Goal: Task Accomplishment & Management: Use online tool/utility

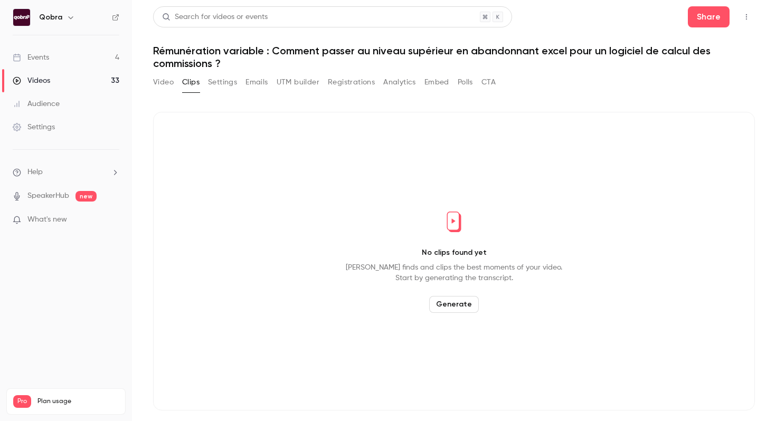
click at [71, 52] on link "Events 4" at bounding box center [66, 57] width 132 height 23
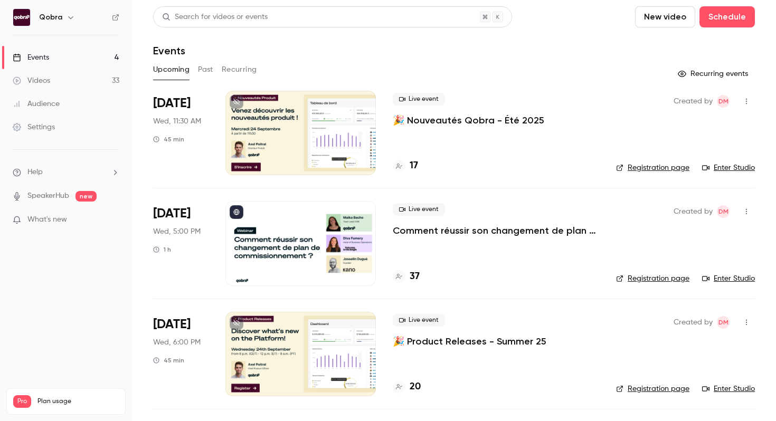
scroll to position [105, 0]
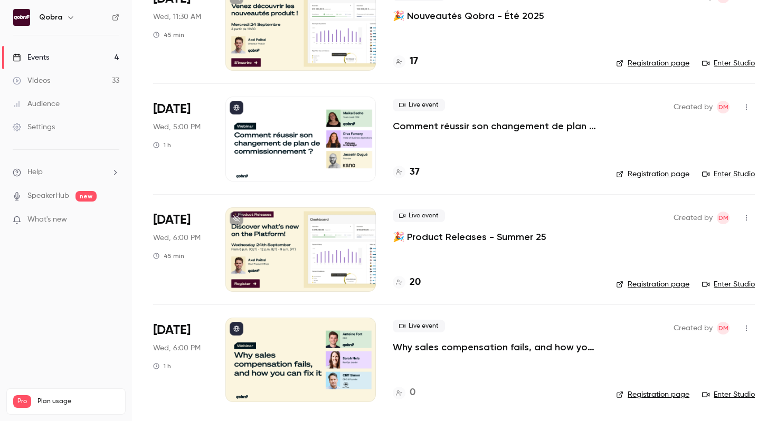
click at [335, 379] on div at bounding box center [300, 360] width 150 height 84
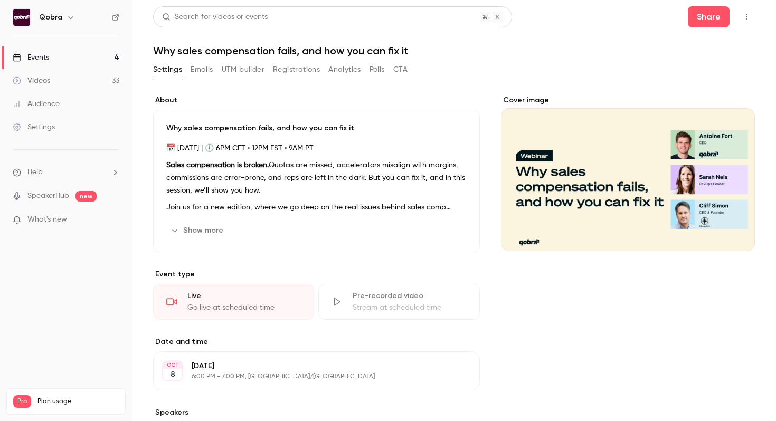
click at [737, 234] on icon "Cover image" at bounding box center [736, 232] width 12 height 8
click at [733, 230] on icon "Cover image" at bounding box center [736, 232] width 12 height 8
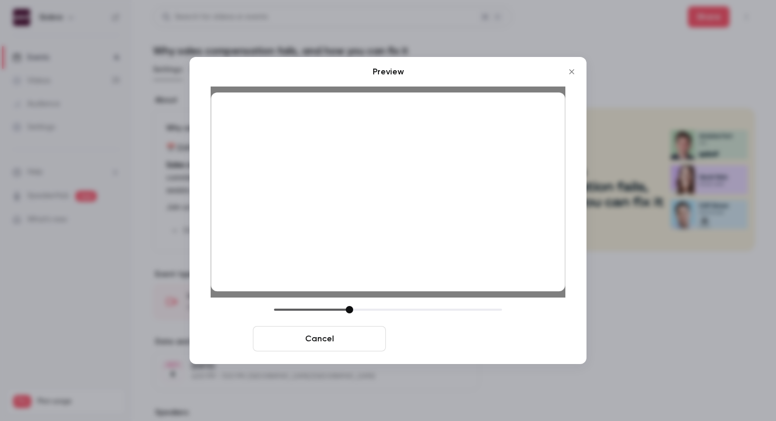
click at [431, 336] on button "Save cover" at bounding box center [456, 338] width 133 height 25
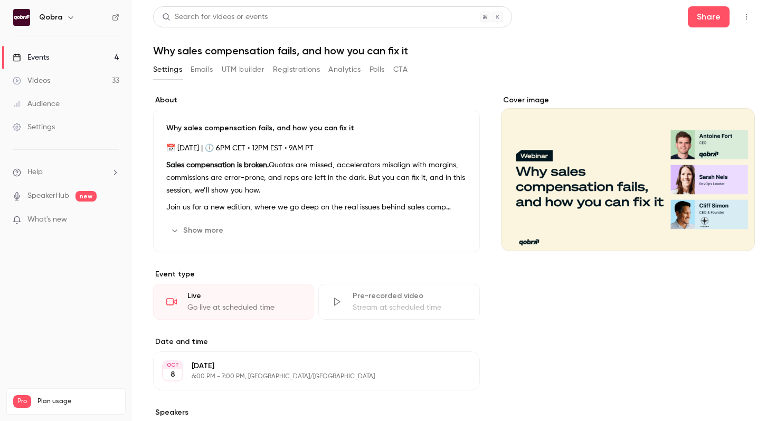
click at [103, 57] on link "Events 4" at bounding box center [66, 57] width 132 height 23
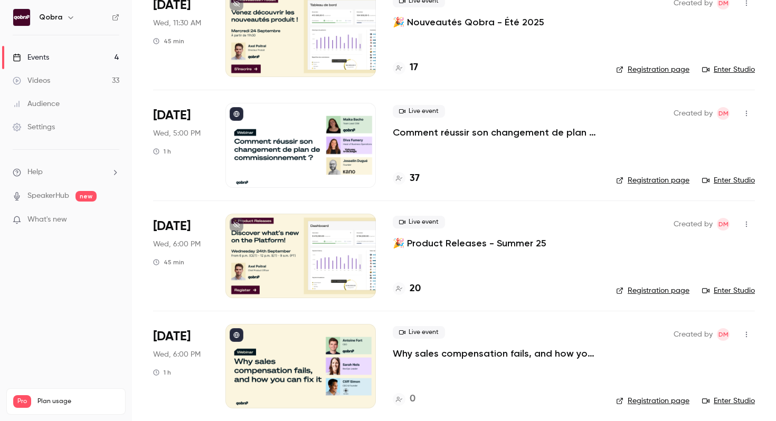
scroll to position [99, 0]
click at [414, 176] on h4 "37" at bounding box center [415, 178] width 10 height 14
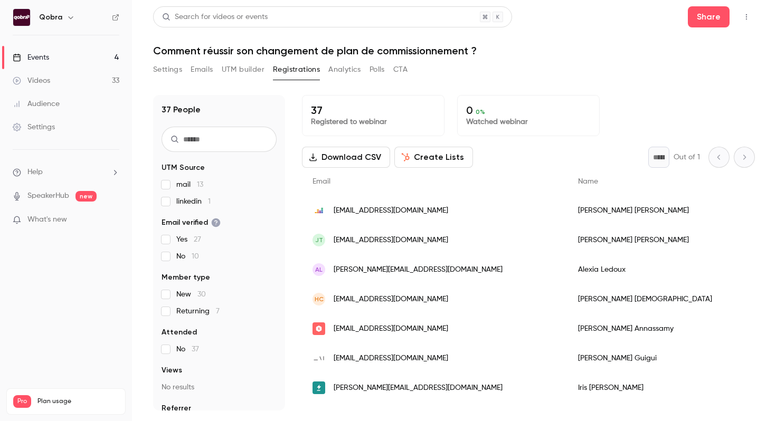
click at [86, 52] on link "Events 4" at bounding box center [66, 57] width 132 height 23
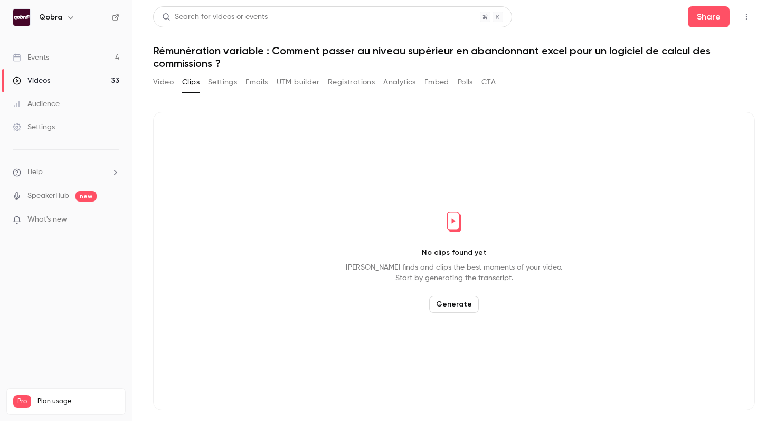
click at [89, 54] on link "Events 4" at bounding box center [66, 57] width 132 height 23
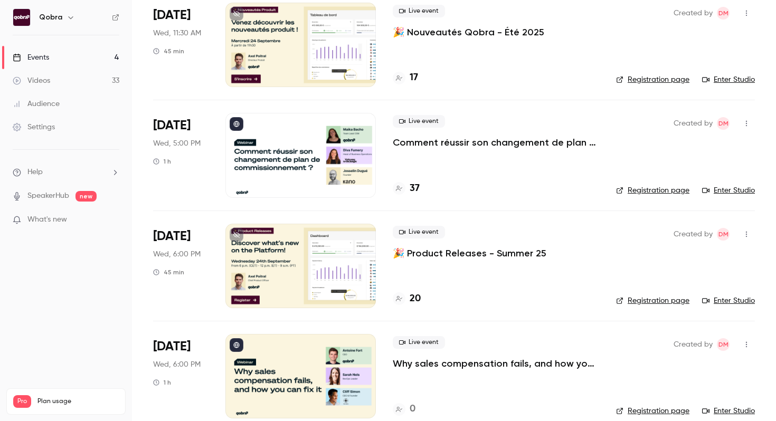
scroll to position [105, 0]
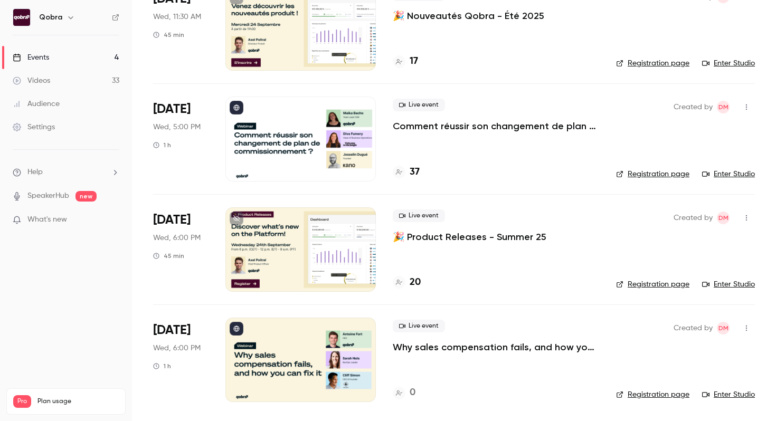
click at [424, 352] on p "Why sales compensation fails, and how you can fix it" at bounding box center [496, 347] width 206 height 13
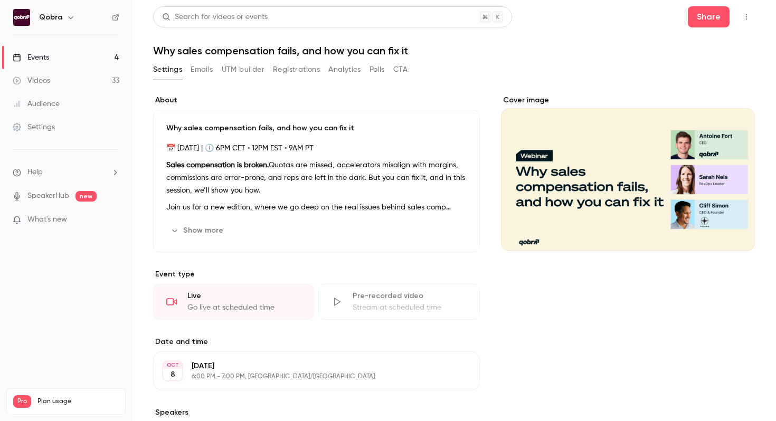
click at [243, 67] on button "UTM builder" at bounding box center [243, 69] width 43 height 17
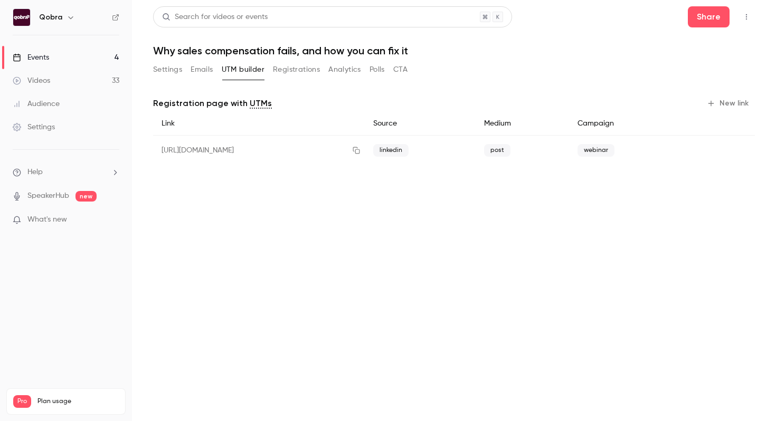
click at [723, 102] on button "New link" at bounding box center [729, 103] width 52 height 17
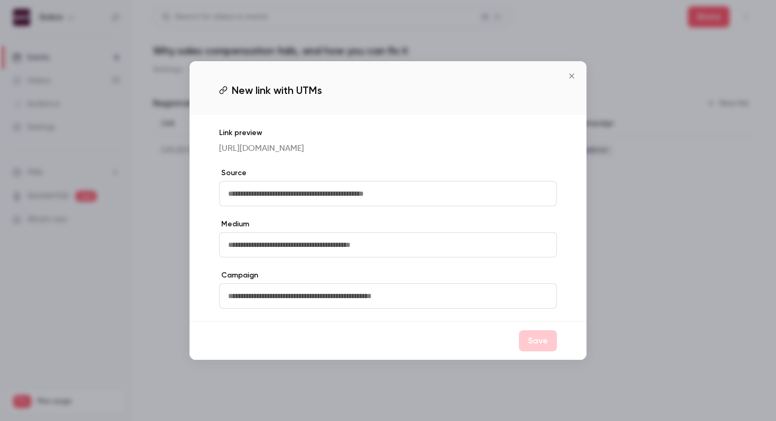
click at [373, 202] on input "text" at bounding box center [388, 193] width 338 height 25
type input "*"
type input "**********"
click at [367, 253] on input "text" at bounding box center [388, 244] width 338 height 25
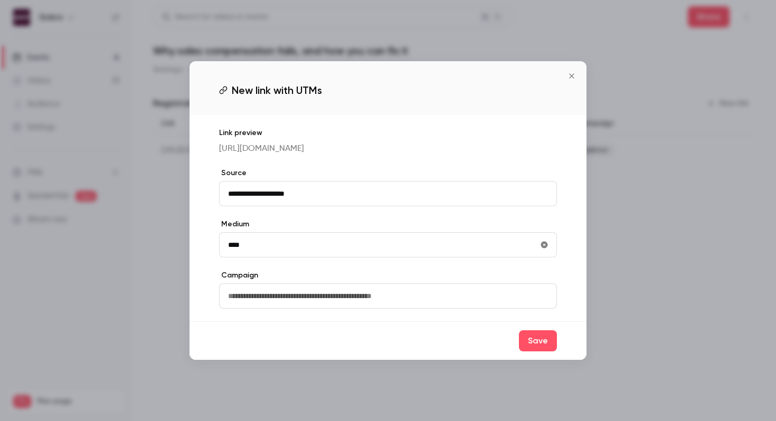
type input "****"
click at [343, 298] on input "text" at bounding box center [388, 295] width 338 height 25
type input "*******"
click at [532, 352] on button "Save" at bounding box center [538, 340] width 38 height 21
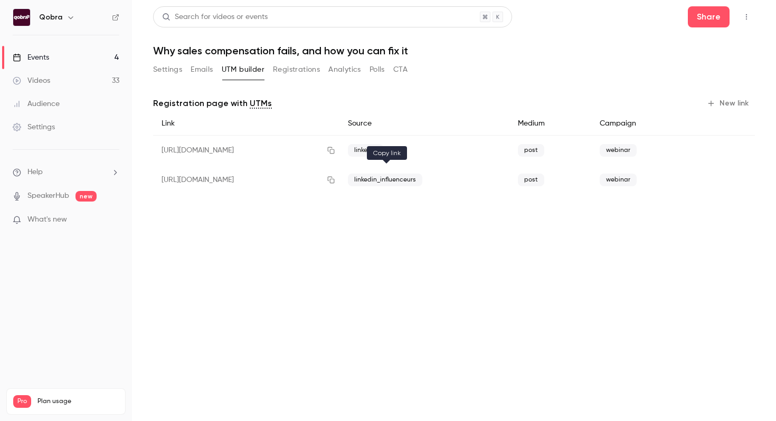
click at [335, 181] on icon "button" at bounding box center [331, 179] width 8 height 7
